Goal: Information Seeking & Learning: Learn about a topic

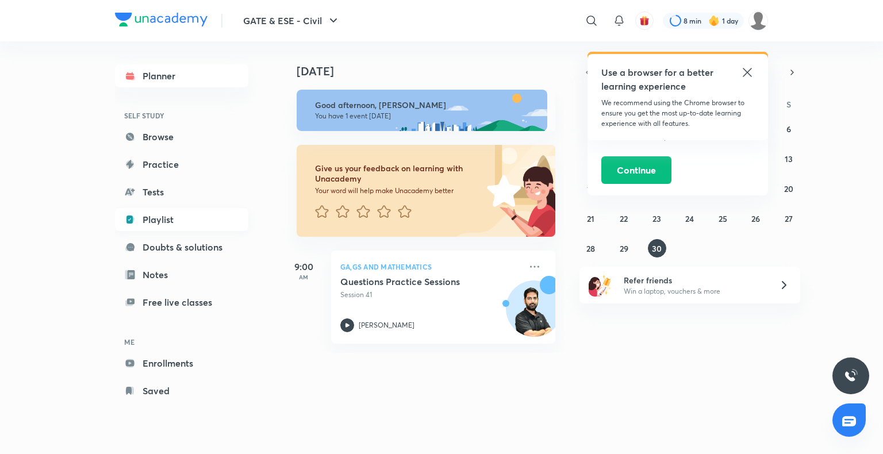
click at [136, 228] on link "Playlist" at bounding box center [181, 219] width 133 height 23
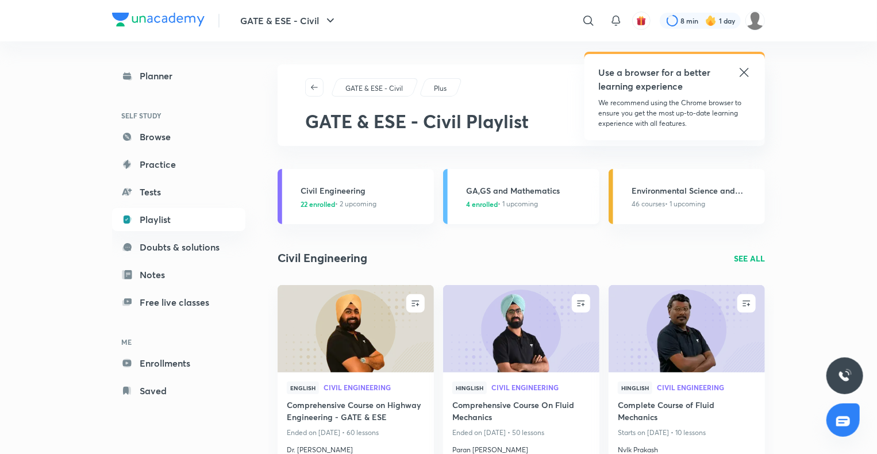
click at [492, 193] on h3 "GA,GS and Mathematics" at bounding box center [529, 190] width 126 height 12
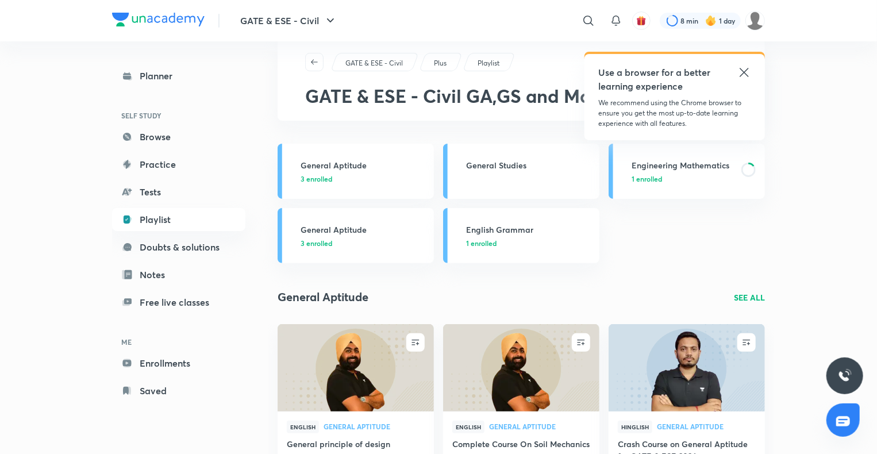
scroll to position [23, 0]
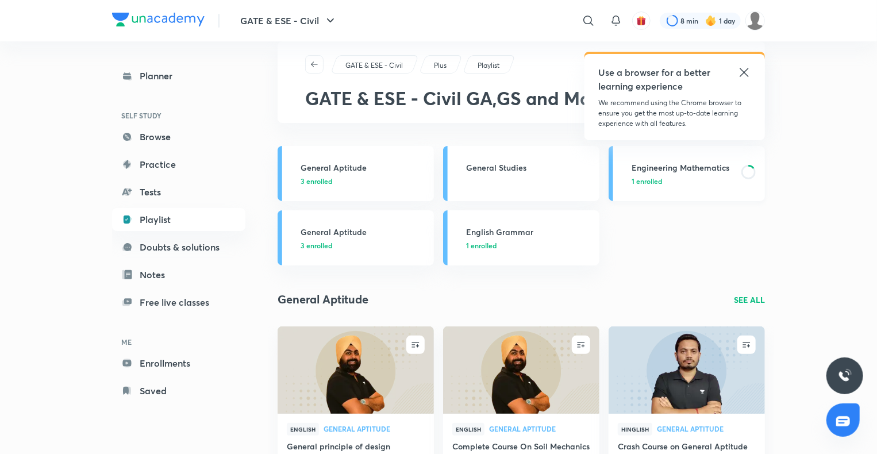
click at [668, 172] on h3 "Engineering Mathematics" at bounding box center [682, 167] width 103 height 12
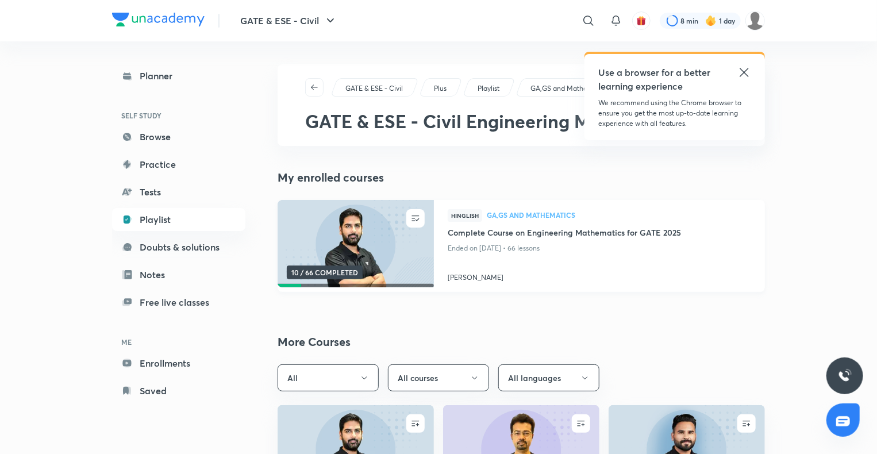
click at [409, 256] on img at bounding box center [355, 243] width 159 height 89
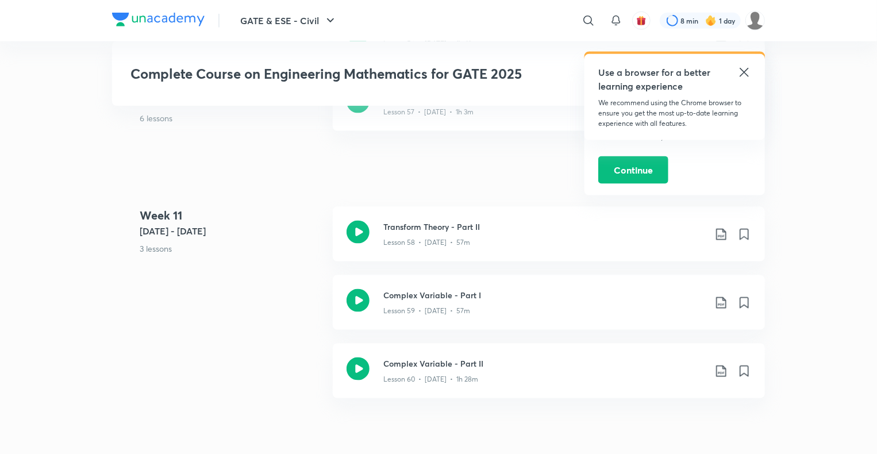
scroll to position [5102, 0]
click at [365, 231] on icon at bounding box center [357, 229] width 23 height 23
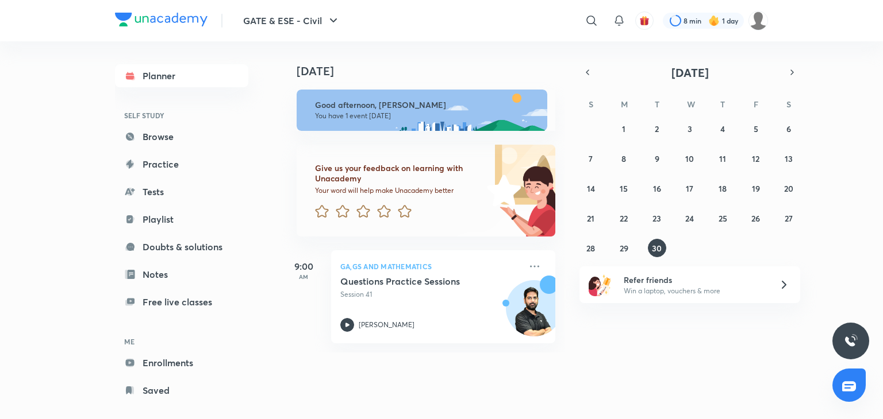
click at [145, 263] on div "Planner SELF STUDY Browse Practice Tests Playlist Doubts & solutions Notes Free…" at bounding box center [181, 233] width 133 height 338
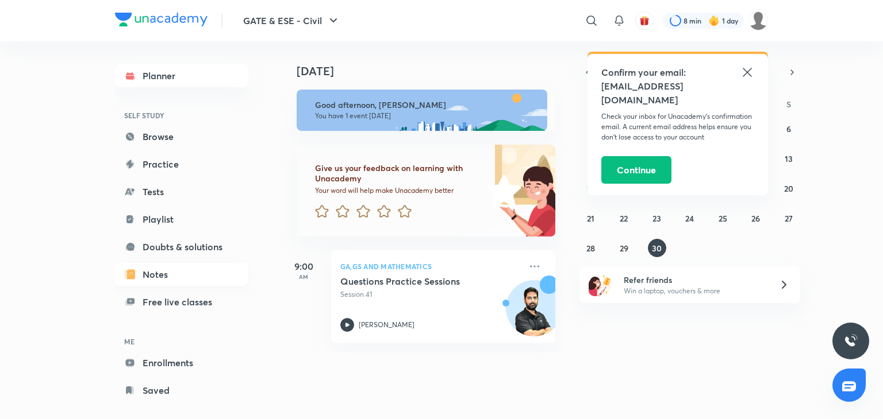
click at [142, 271] on link "Notes" at bounding box center [181, 274] width 133 height 23
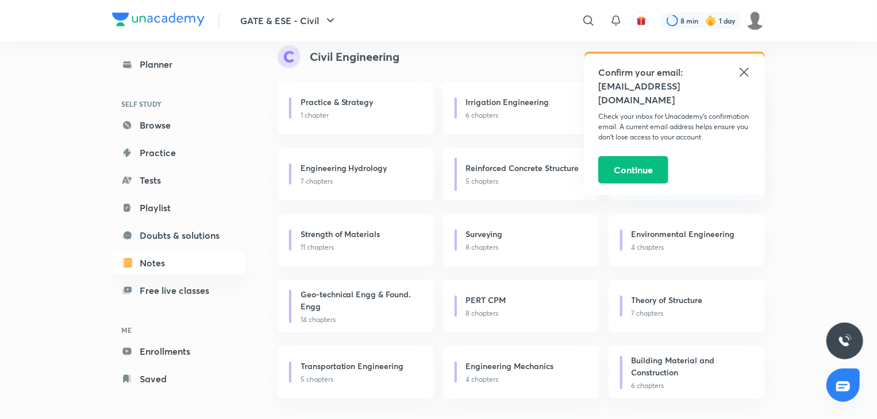
scroll to position [269, 0]
click at [331, 370] on h6 "Transportation Engineering" at bounding box center [351, 366] width 103 height 12
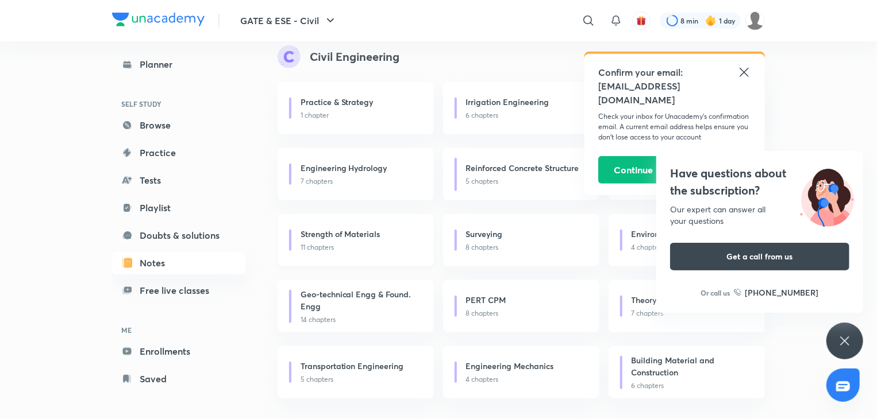
click at [380, 238] on div "Strength of Materials" at bounding box center [360, 235] width 120 height 14
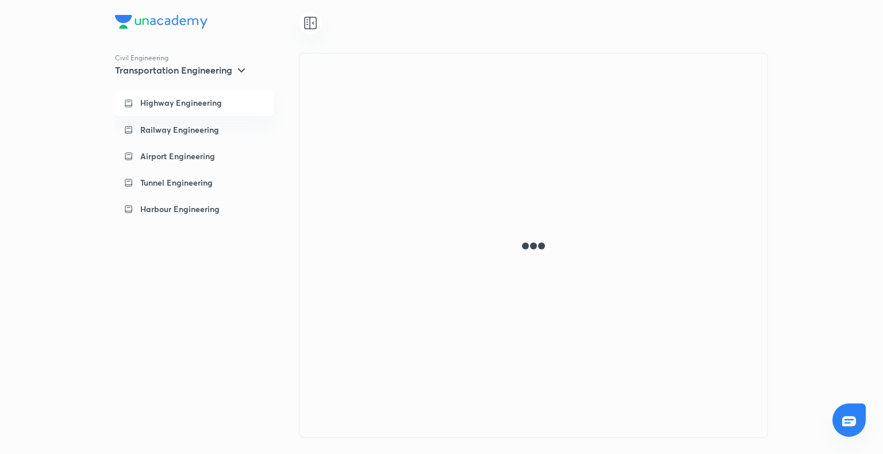
click at [163, 99] on p "Highway Engineering" at bounding box center [181, 103] width 82 height 10
click at [165, 99] on p "Highway Engineering" at bounding box center [181, 103] width 82 height 10
click at [165, 100] on p "Highway Engineering" at bounding box center [181, 103] width 82 height 10
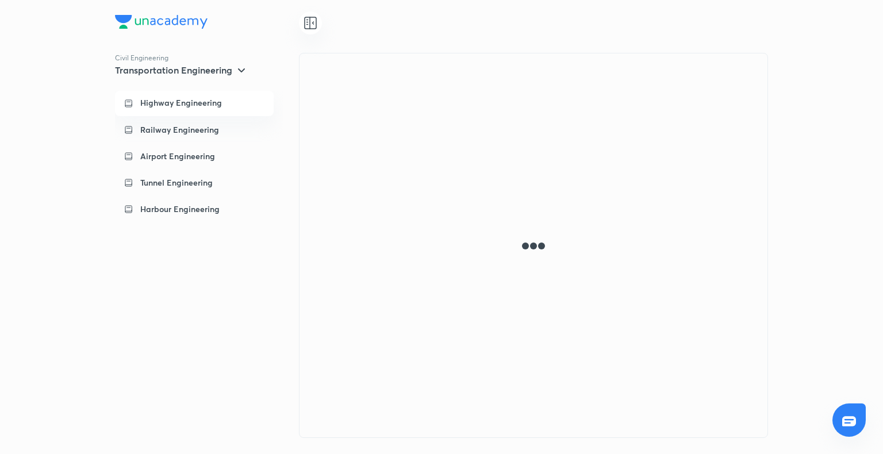
click at [165, 100] on p "Highway Engineering" at bounding box center [181, 103] width 82 height 10
click at [303, 29] on icon at bounding box center [310, 23] width 14 height 14
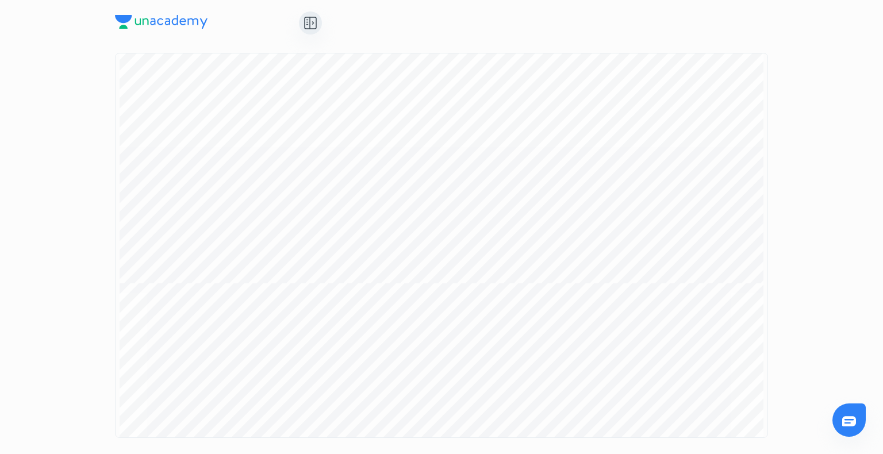
scroll to position [3735, 0]
click at [310, 22] on icon at bounding box center [310, 22] width 0 height 11
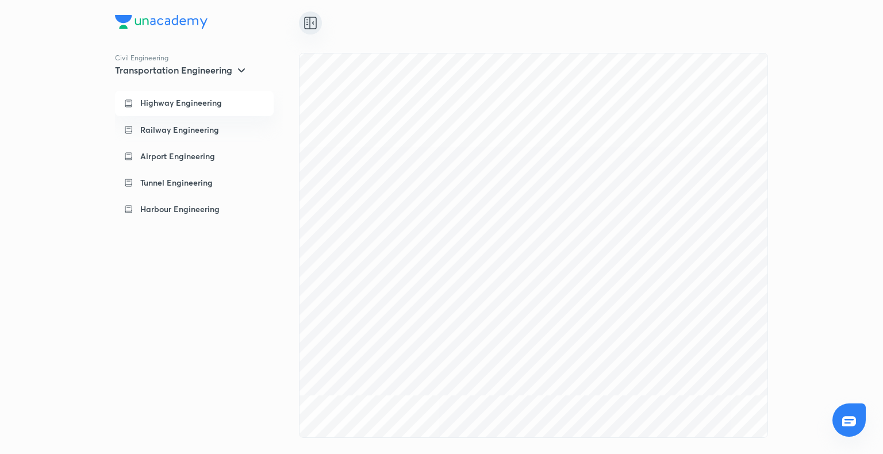
scroll to position [0, 0]
click at [151, 103] on p "Highway Engineering" at bounding box center [181, 103] width 82 height 10
click at [153, 102] on p "Highway Engineering" at bounding box center [181, 103] width 82 height 10
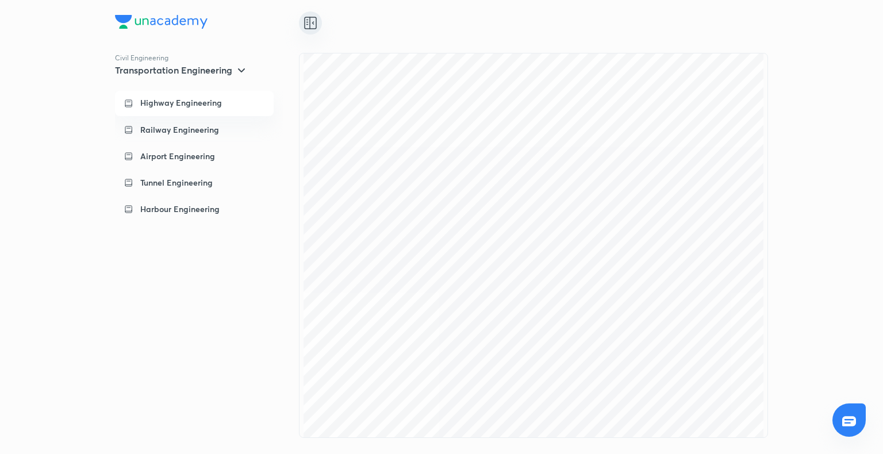
click at [153, 102] on p "Highway Engineering" at bounding box center [181, 103] width 82 height 10
click at [172, 129] on p "Railway Engineering" at bounding box center [179, 129] width 79 height 11
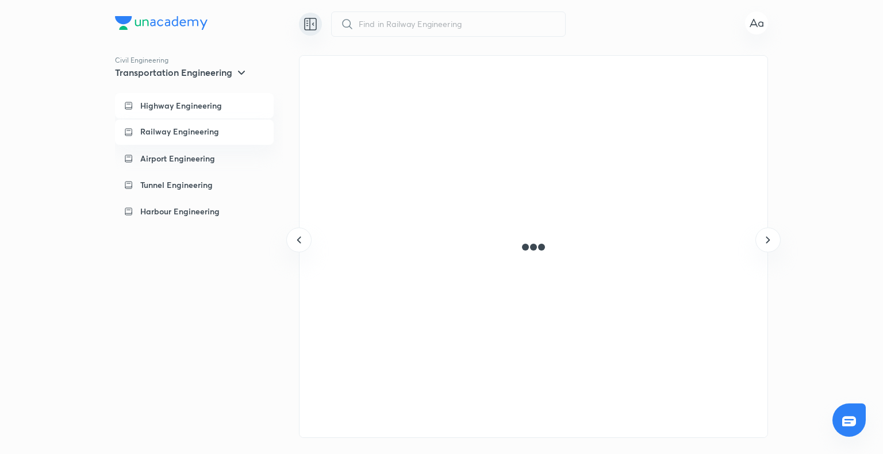
click at [177, 104] on p "Highway Engineering" at bounding box center [181, 105] width 82 height 11
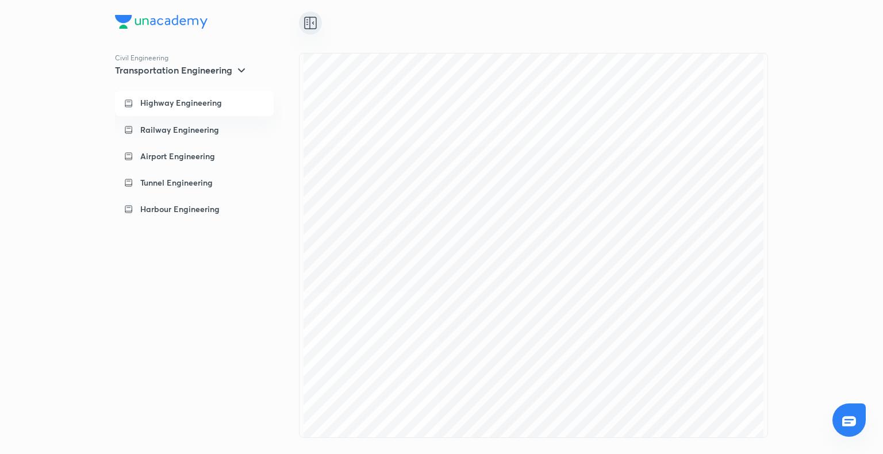
scroll to position [1849, 0]
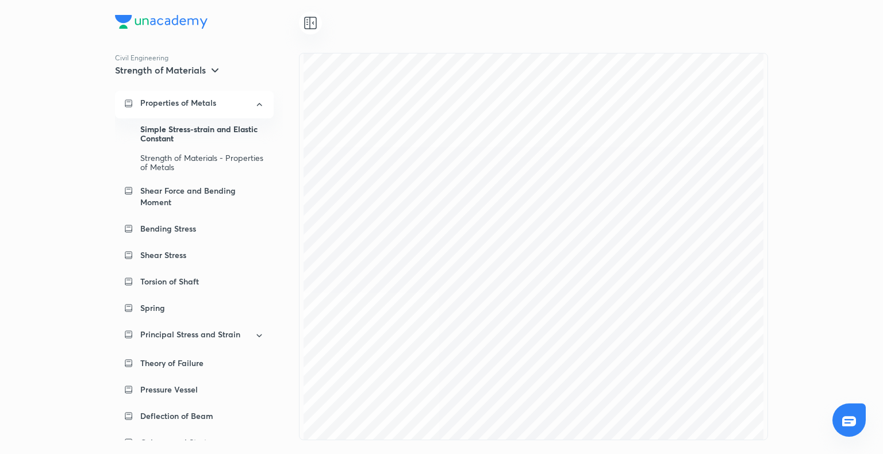
click at [210, 98] on p "Properties of Metals" at bounding box center [178, 103] width 76 height 10
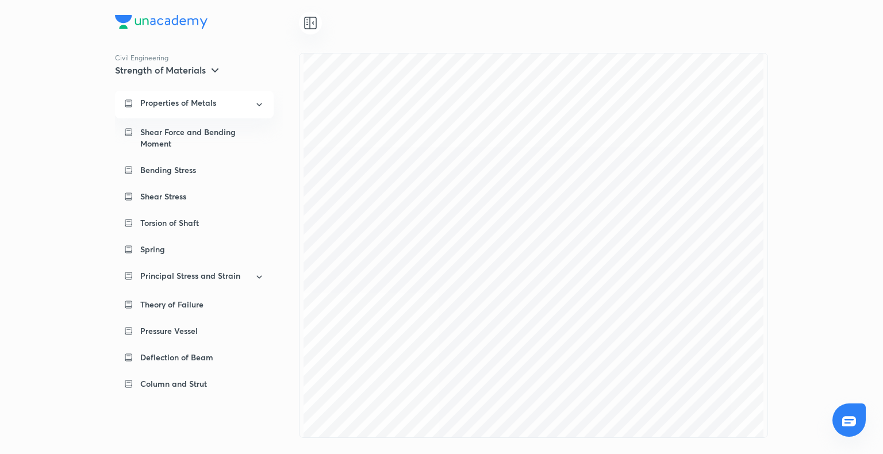
click at [211, 100] on p "Properties of Metals" at bounding box center [178, 103] width 76 height 10
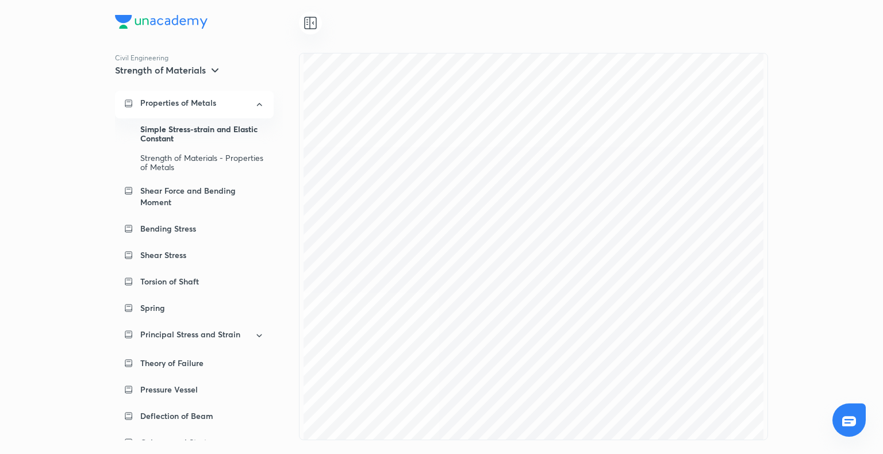
click at [211, 100] on p "Properties of Metals" at bounding box center [178, 103] width 76 height 10
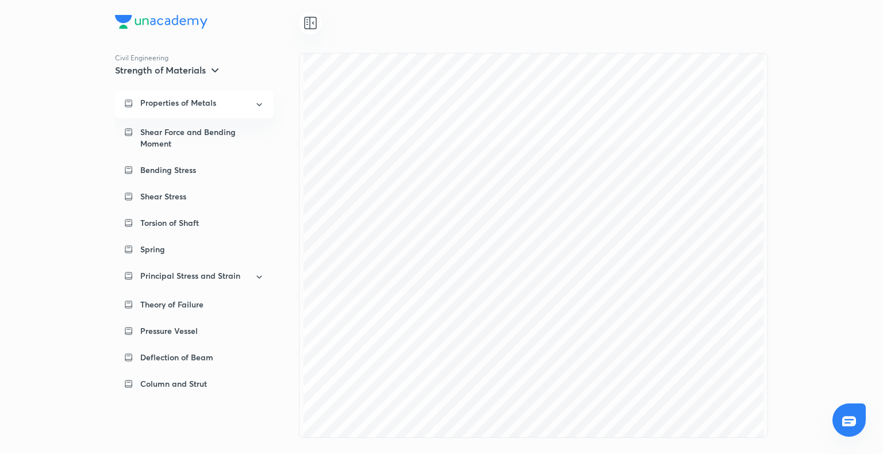
click at [211, 98] on p "Properties of Metals" at bounding box center [178, 103] width 76 height 10
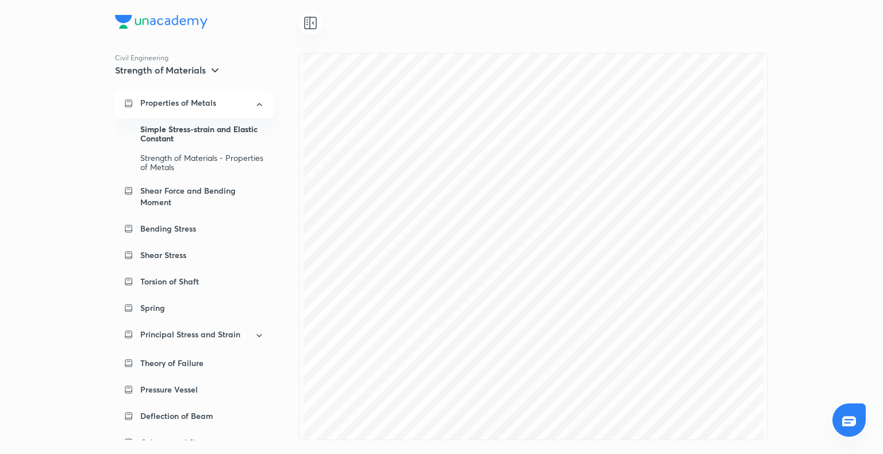
click at [206, 125] on div "Simple Stress-strain and Elastic Constant" at bounding box center [202, 134] width 124 height 29
click at [197, 156] on div "Strength of Materials - Properties of Metals" at bounding box center [202, 162] width 124 height 29
